Goal: Task Accomplishment & Management: Manage account settings

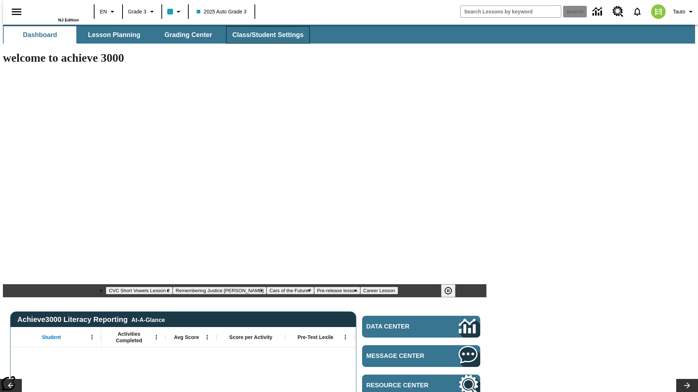
click at [264, 35] on span "Class/Student Settings" at bounding box center [267, 35] width 71 height 8
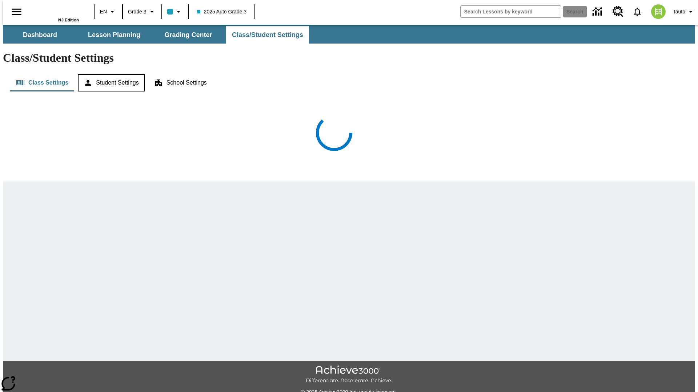
click at [109, 74] on button "Student Settings" at bounding box center [111, 82] width 66 height 17
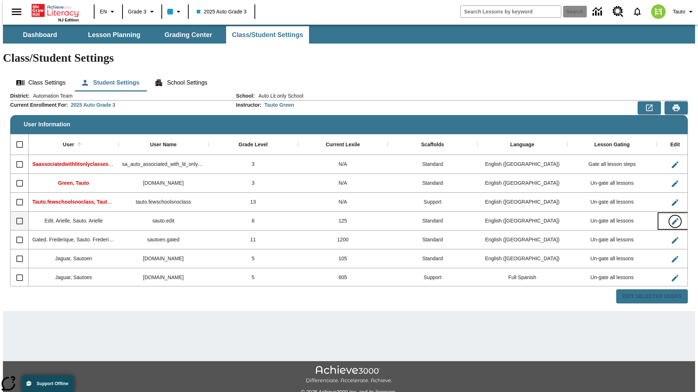
click at [672, 218] on icon "Edit User" at bounding box center [675, 221] width 7 height 7
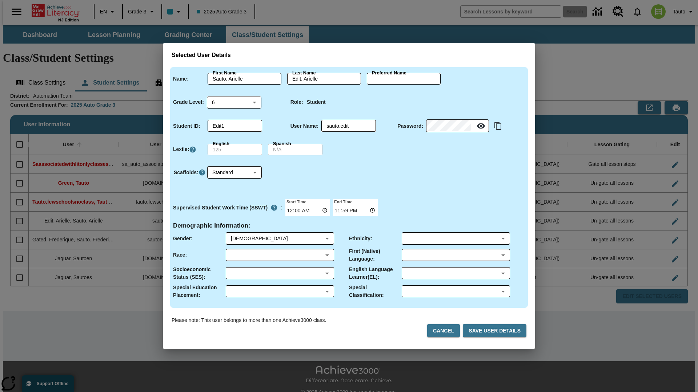
type input "[PERSON_NAME]"
click at [447, 331] on button "Cancel" at bounding box center [443, 330] width 33 height 13
click at [672, 218] on icon "Edit User" at bounding box center [675, 221] width 7 height 7
type input "Sauto. [PERSON_NAME]"
type input "Edit. [PERSON_NAME]"
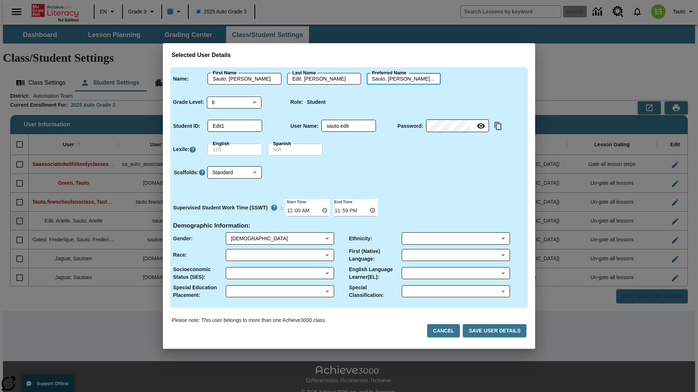
type input "Sauto. [PERSON_NAME].Edit. [PERSON_NAME]"
click at [234, 102] on body "Skip to main content NJ Edition EN Grade 3 2025 Auto Grade 3 Search 0 Tauto Das…" at bounding box center [349, 217] width 692 height 384
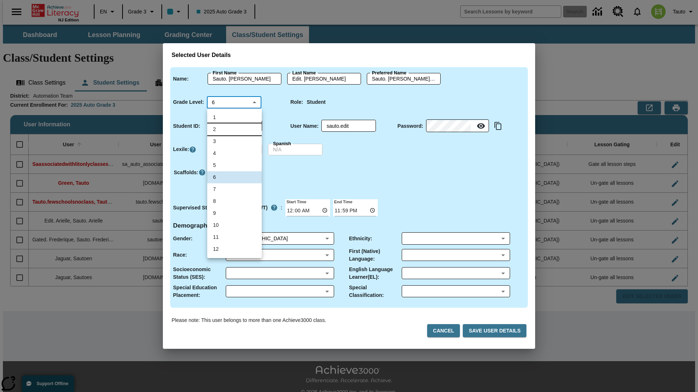
click at [234, 129] on li "2" at bounding box center [234, 130] width 55 height 12
type input "2"
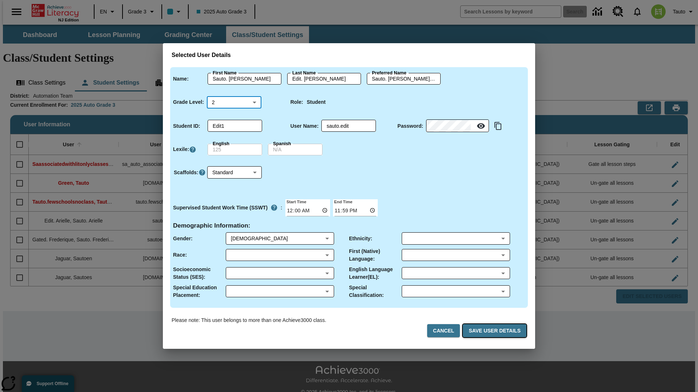
click at [496, 331] on button "Save User Details" at bounding box center [495, 330] width 64 height 13
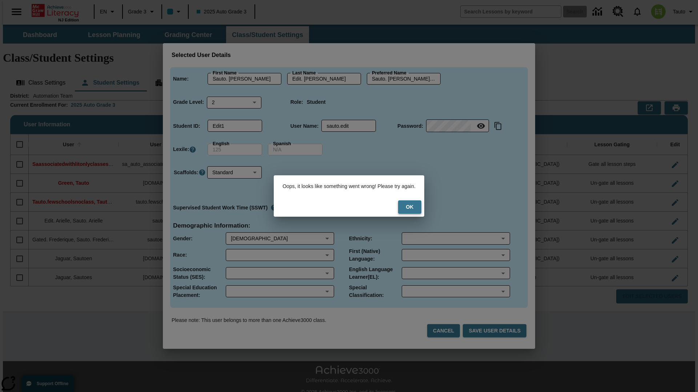
click at [412, 207] on button "Ok" at bounding box center [409, 207] width 23 height 13
